Goal: Information Seeking & Learning: Learn about a topic

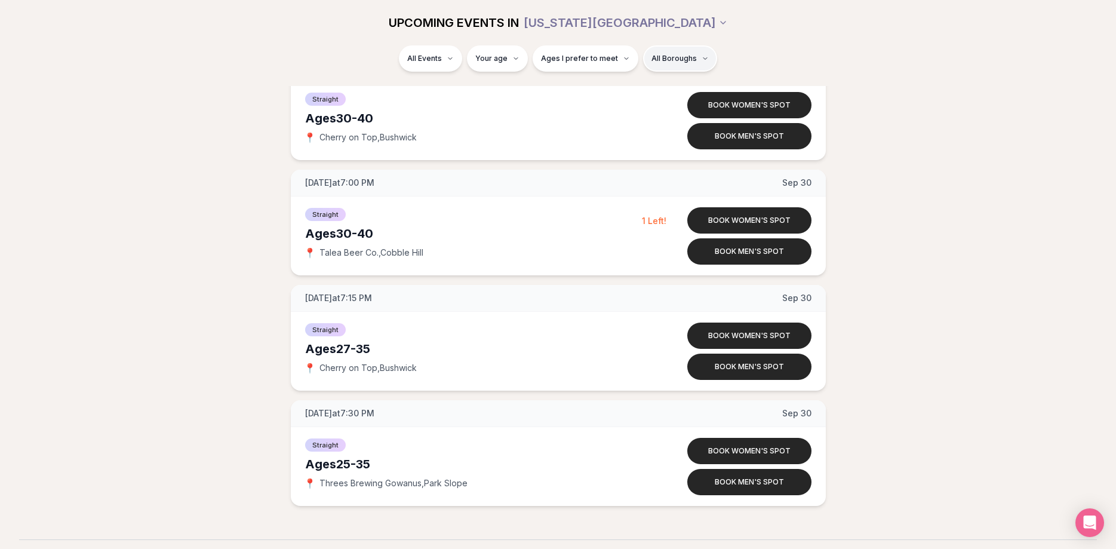
scroll to position [4507, 0]
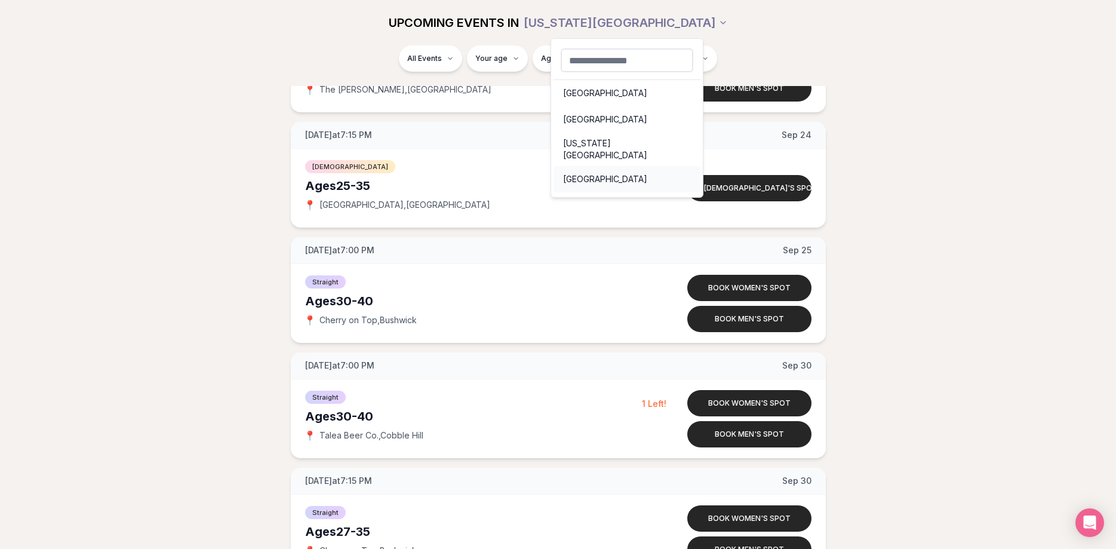
click at [605, 168] on div "[GEOGRAPHIC_DATA]" at bounding box center [626, 179] width 147 height 26
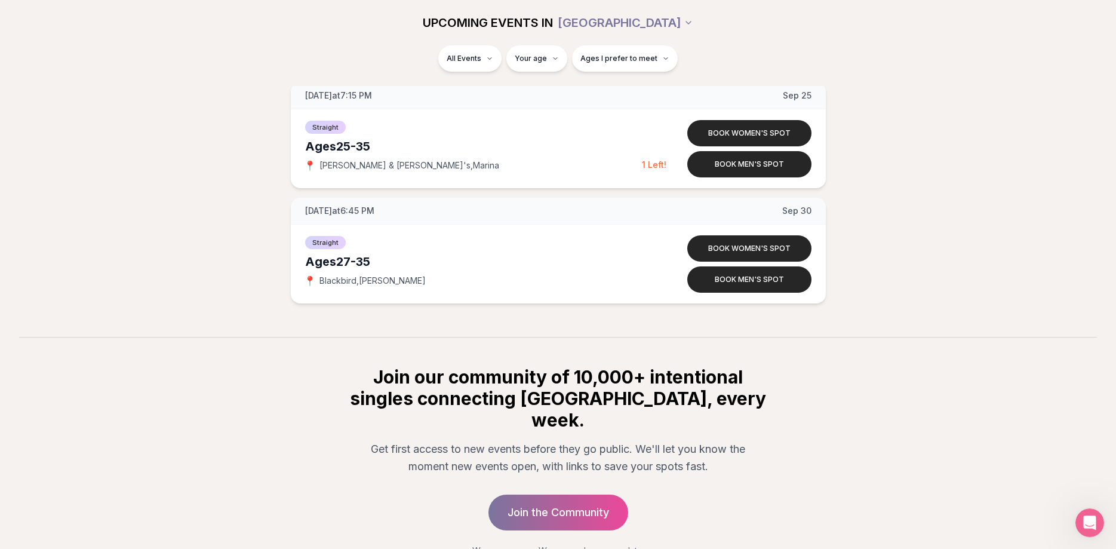
scroll to position [1961, 0]
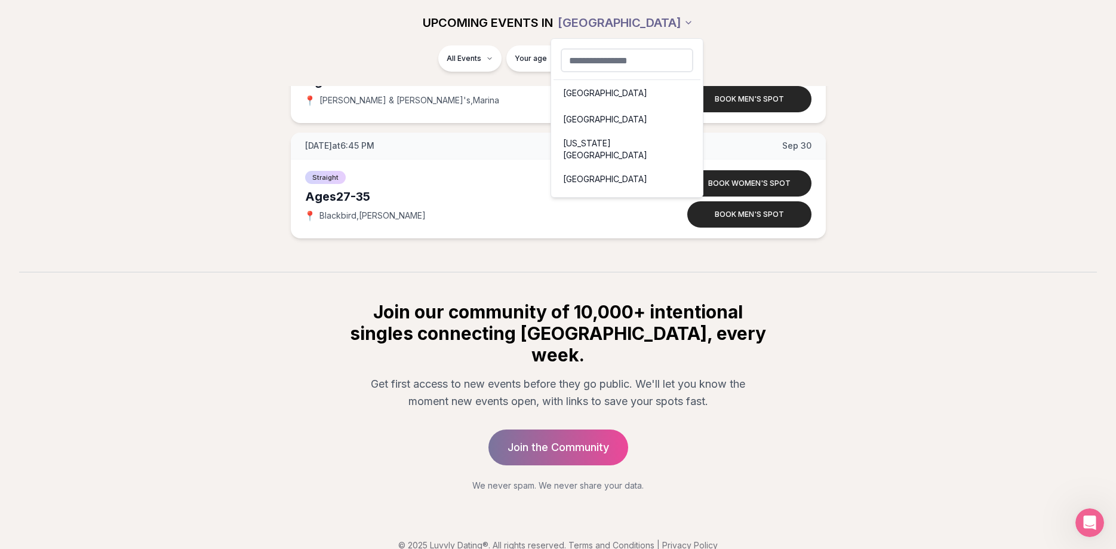
click at [586, 119] on div "[GEOGRAPHIC_DATA]" at bounding box center [626, 119] width 147 height 26
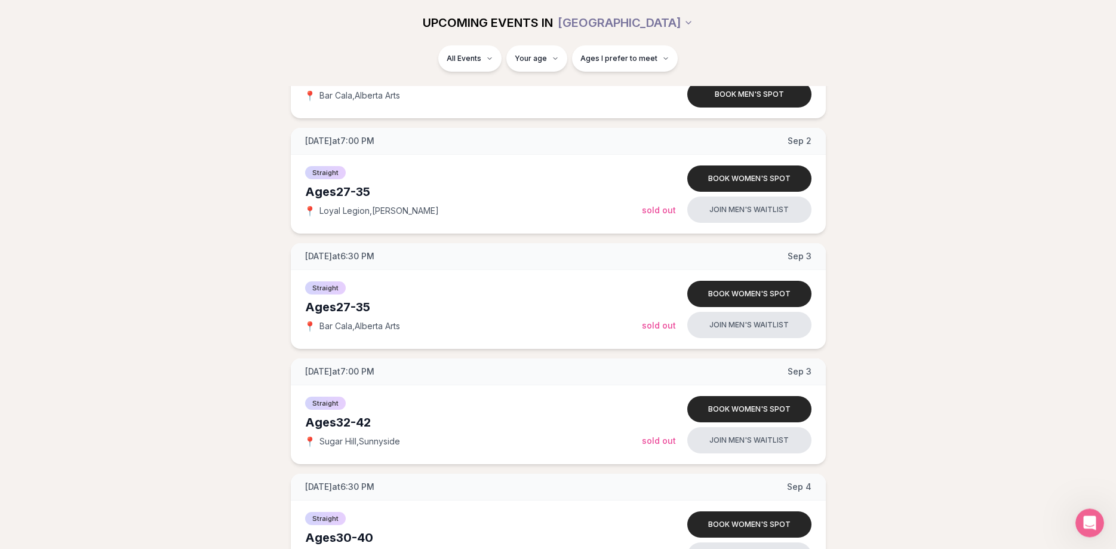
scroll to position [792, 0]
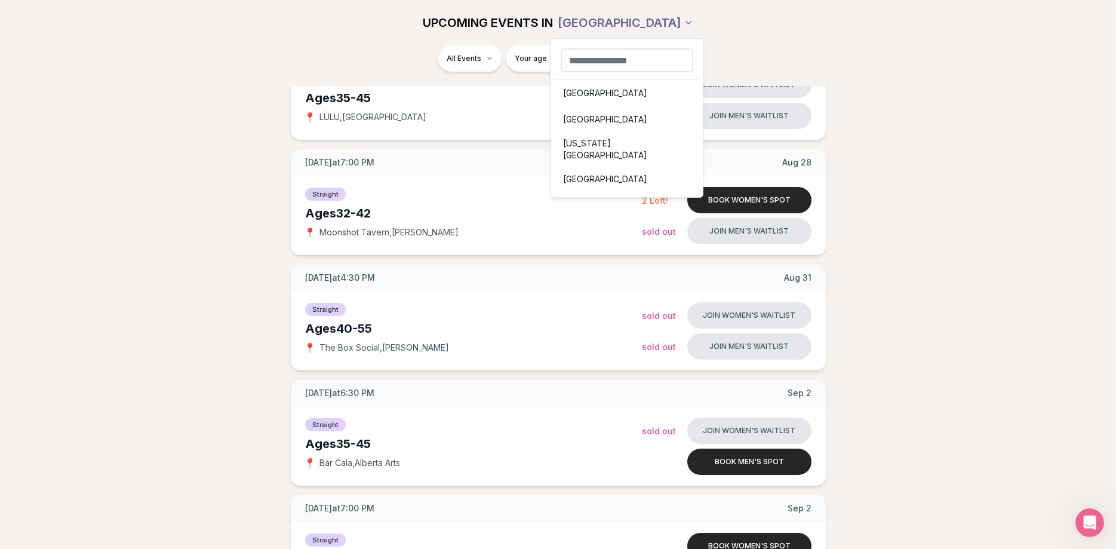
click at [583, 89] on div "[GEOGRAPHIC_DATA]" at bounding box center [626, 93] width 147 height 26
